Goal: Task Accomplishment & Management: Manage account settings

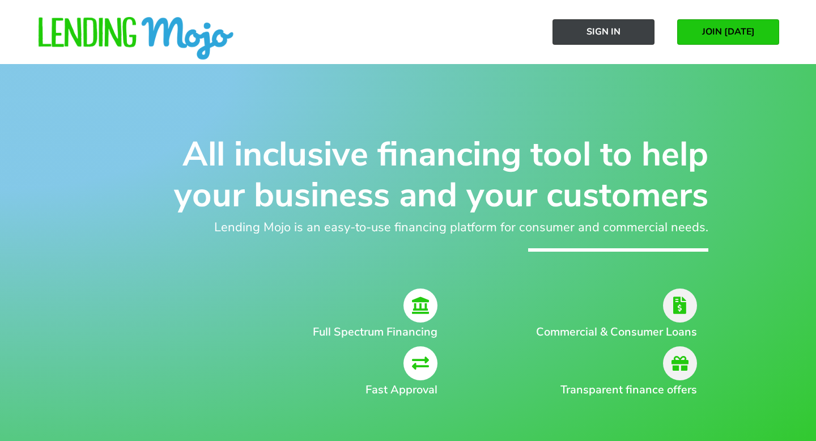
click at [612, 38] on link "Sign In" at bounding box center [603, 31] width 102 height 25
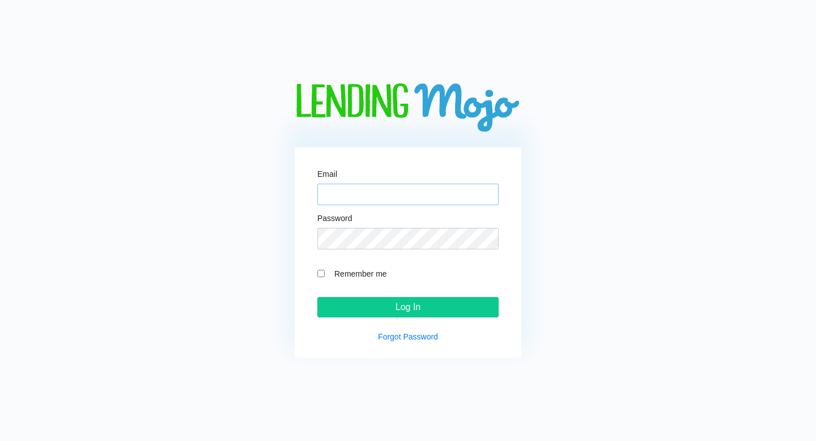
type input "[EMAIL_ADDRESS][DOMAIN_NAME]"
click at [319, 273] on input "Remember me" at bounding box center [320, 273] width 7 height 7
checkbox input "true"
click at [313, 269] on div "Email houseofhooptiesfl@gmail.com Password Remember me Log In Forgot Password" at bounding box center [408, 252] width 227 height 210
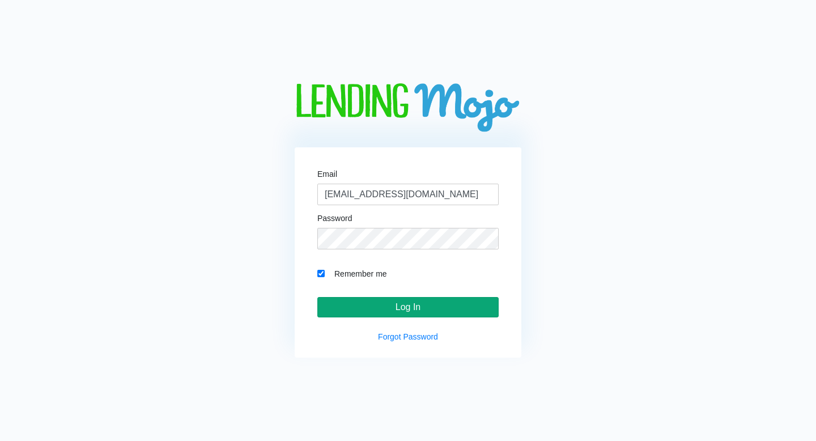
click at [375, 308] on input "Log In" at bounding box center [407, 307] width 181 height 20
